Goal: Information Seeking & Learning: Learn about a topic

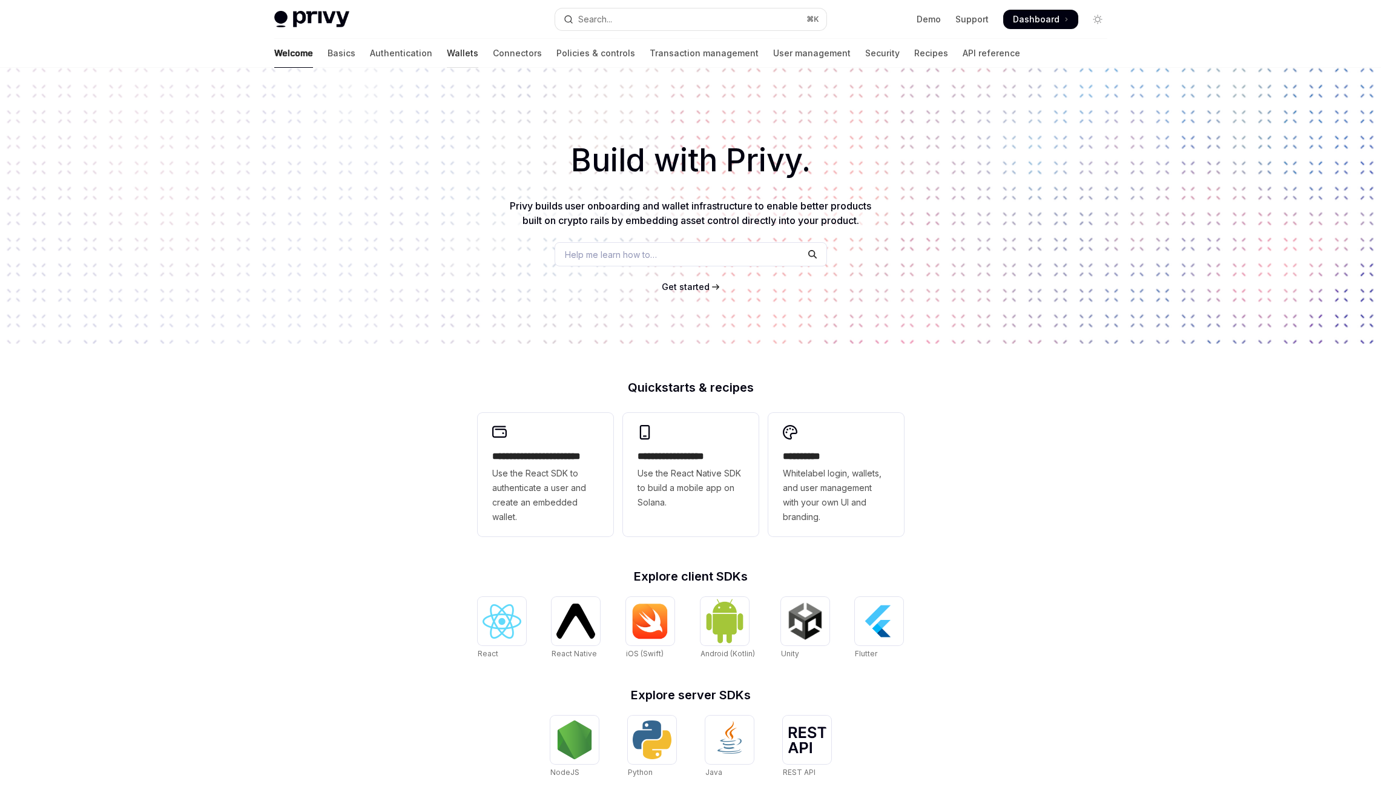
click at [447, 53] on link "Wallets" at bounding box center [462, 53] width 31 height 29
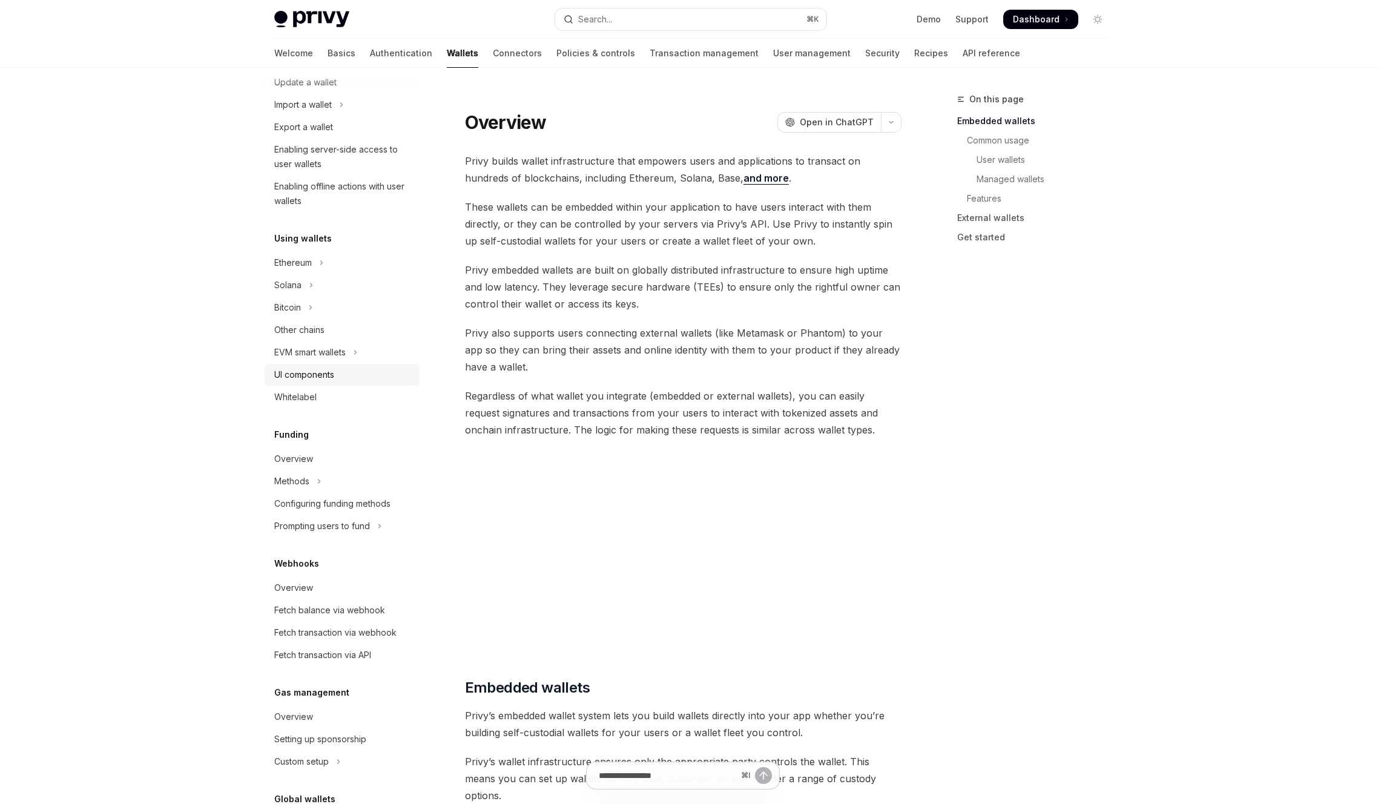
scroll to position [155, 0]
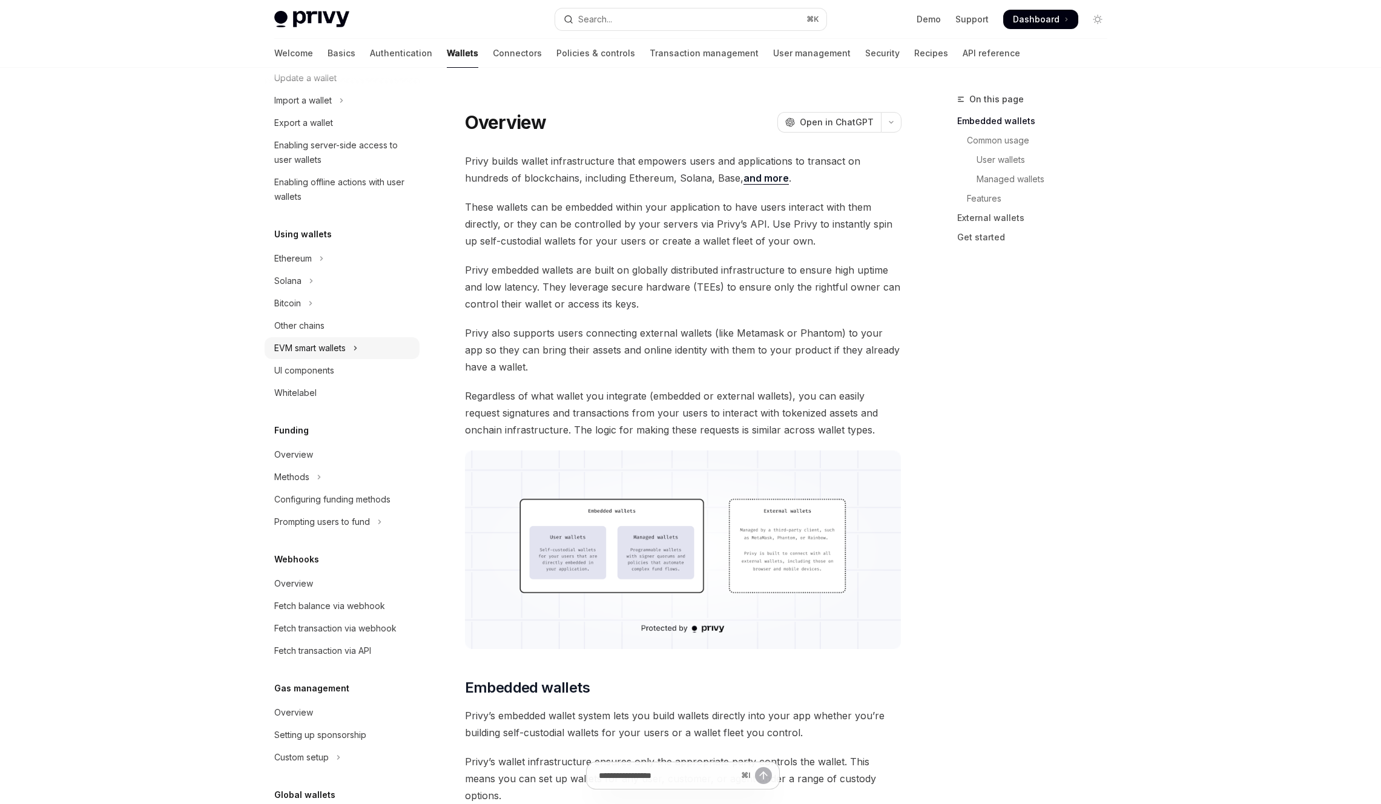
click at [369, 345] on button "EVM smart wallets" at bounding box center [341, 348] width 155 height 22
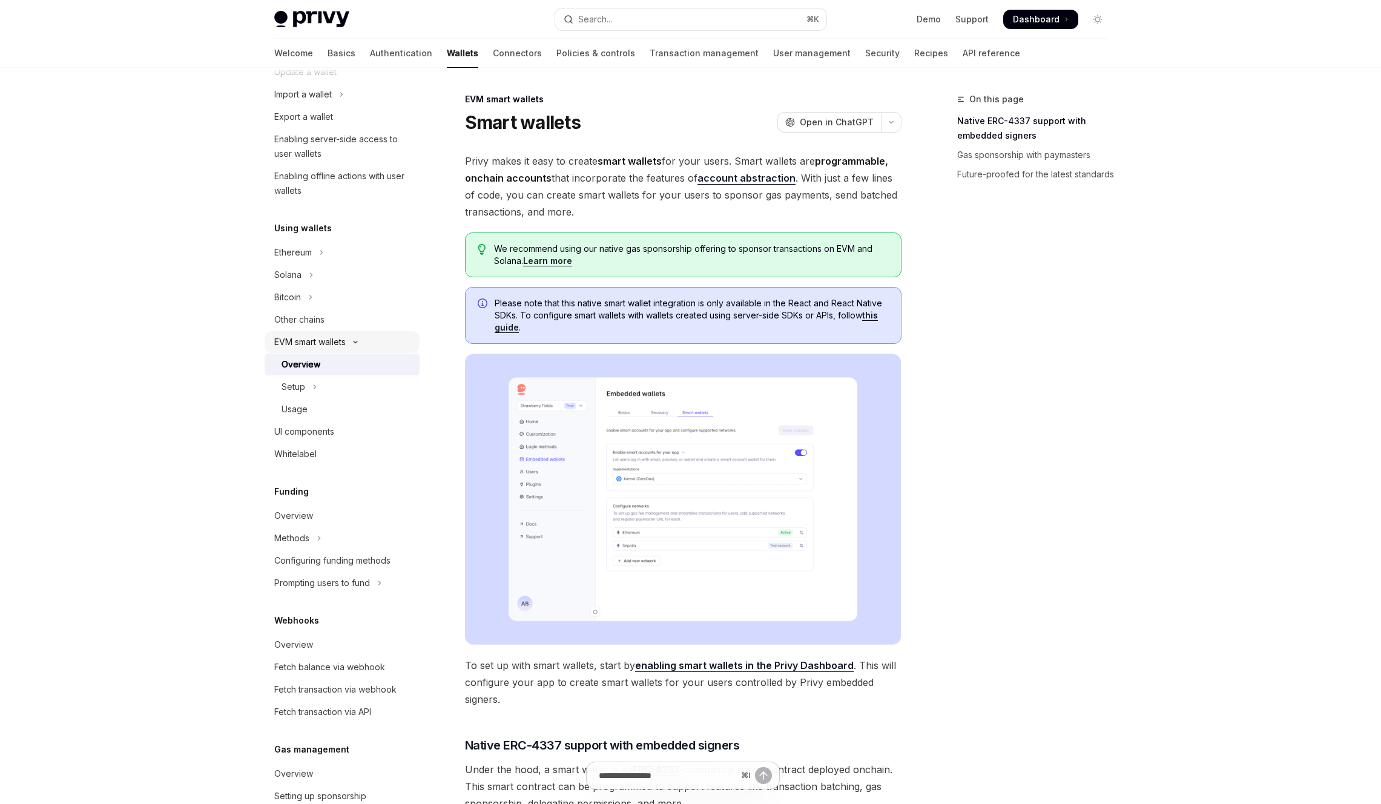
scroll to position [160, 0]
click at [539, 258] on link "Learn more" at bounding box center [547, 260] width 49 height 11
type textarea "*"
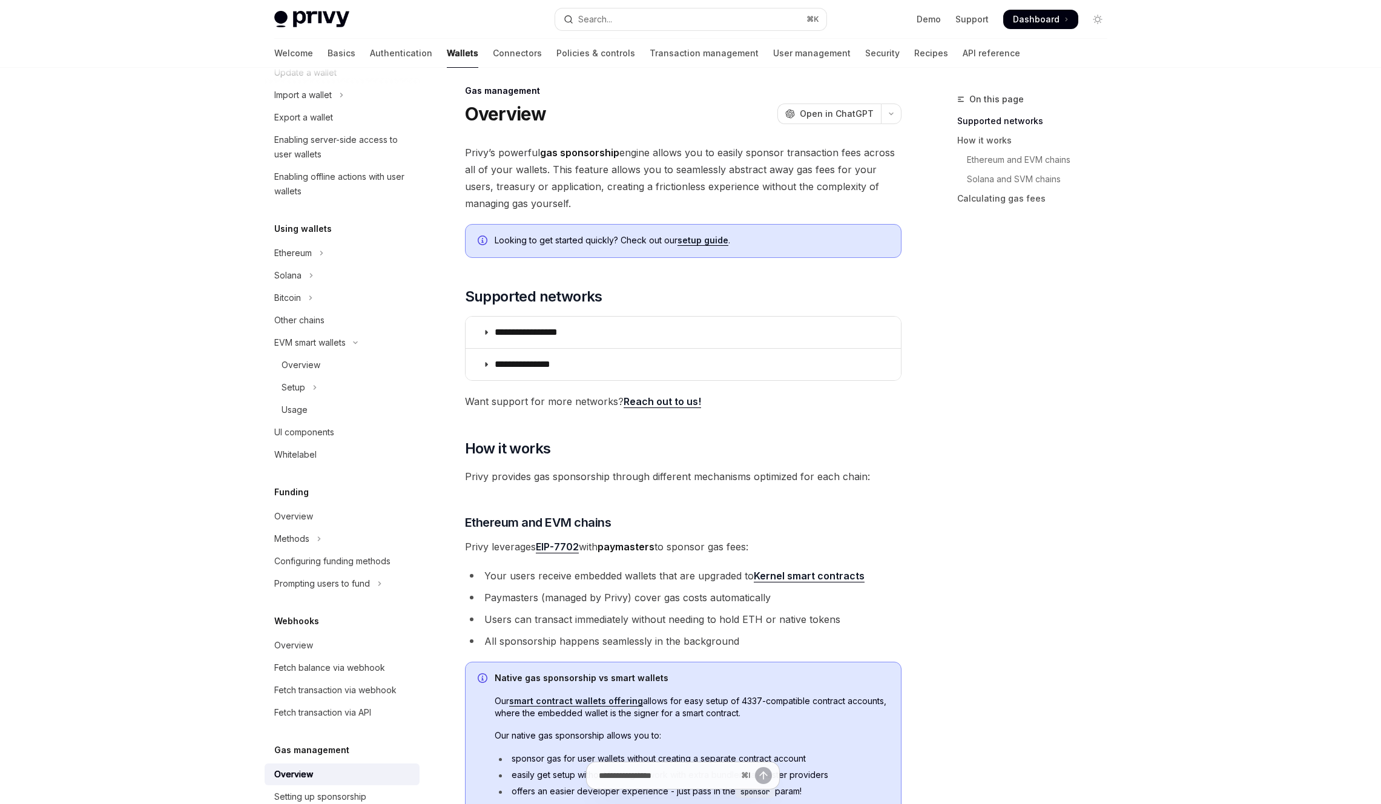
scroll to position [12, 0]
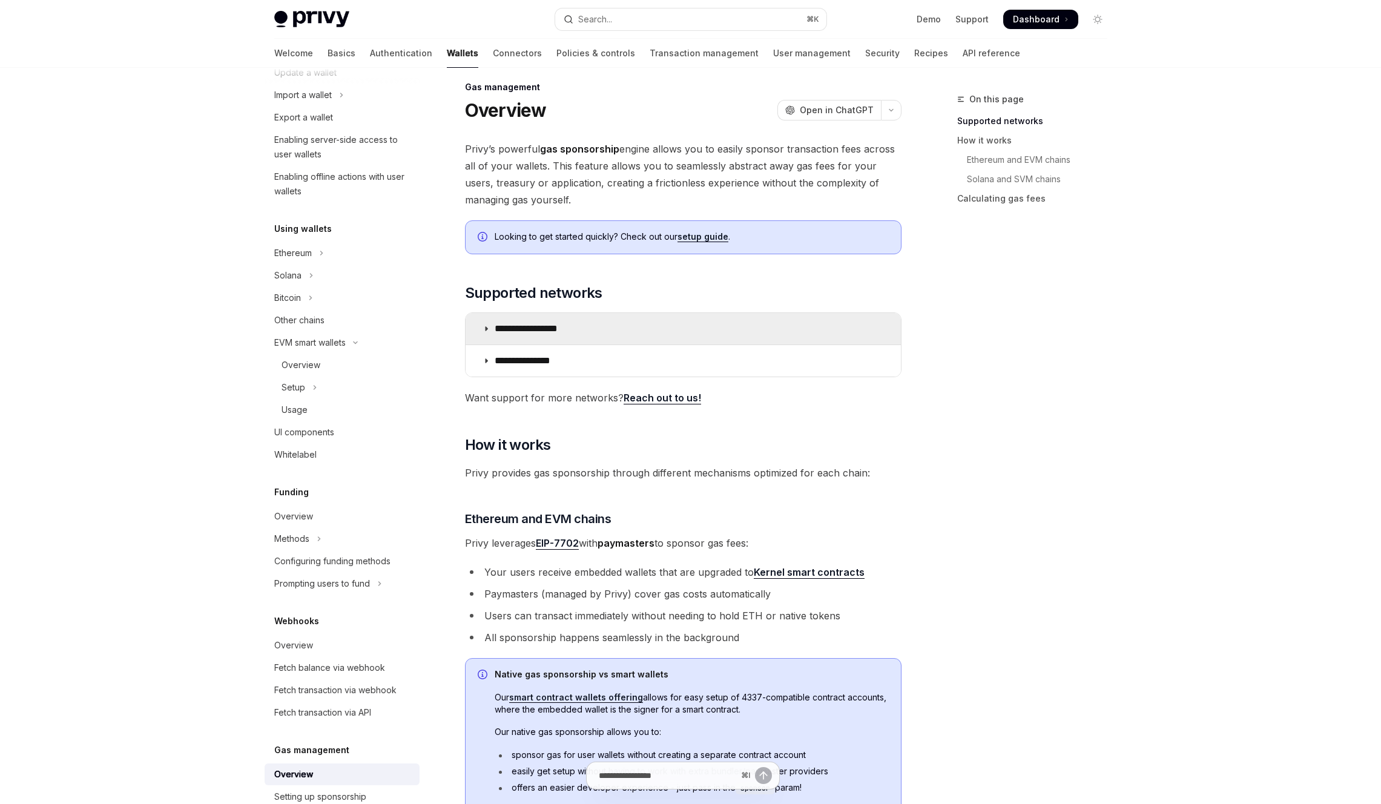
click at [494, 323] on p "**********" at bounding box center [539, 329] width 90 height 12
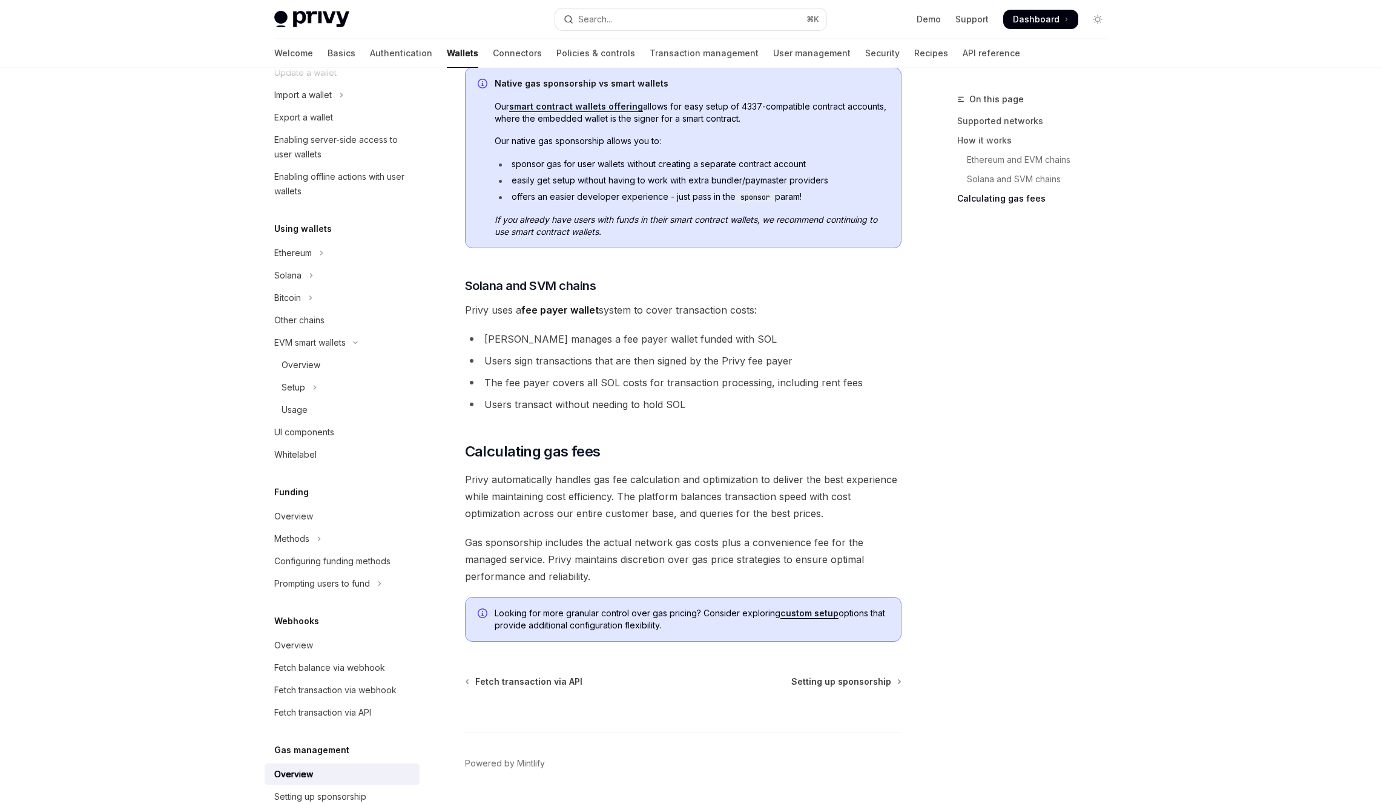
scroll to position [988, 0]
